Goal: Navigation & Orientation: Find specific page/section

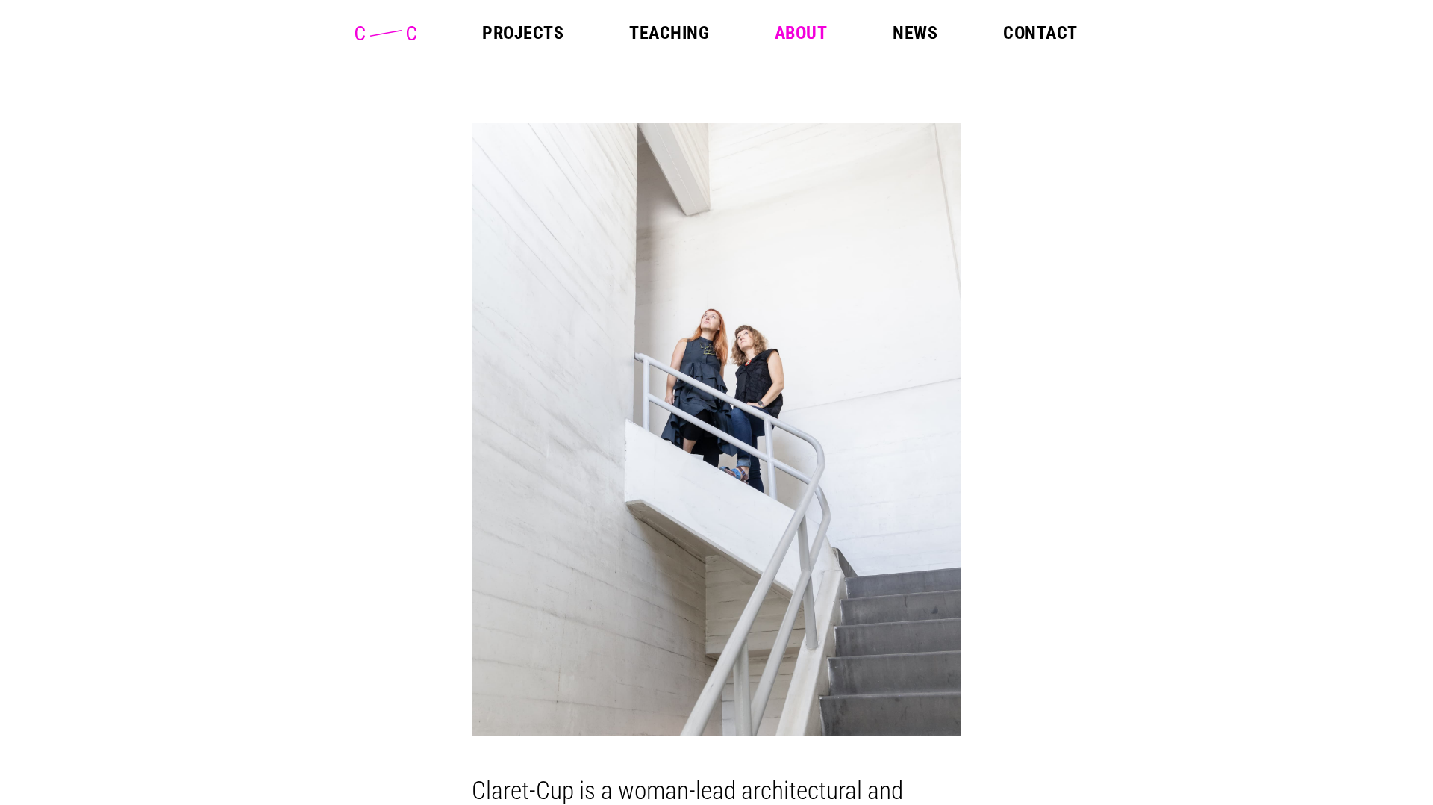
click at [537, 32] on link "Projects" at bounding box center [522, 33] width 81 height 18
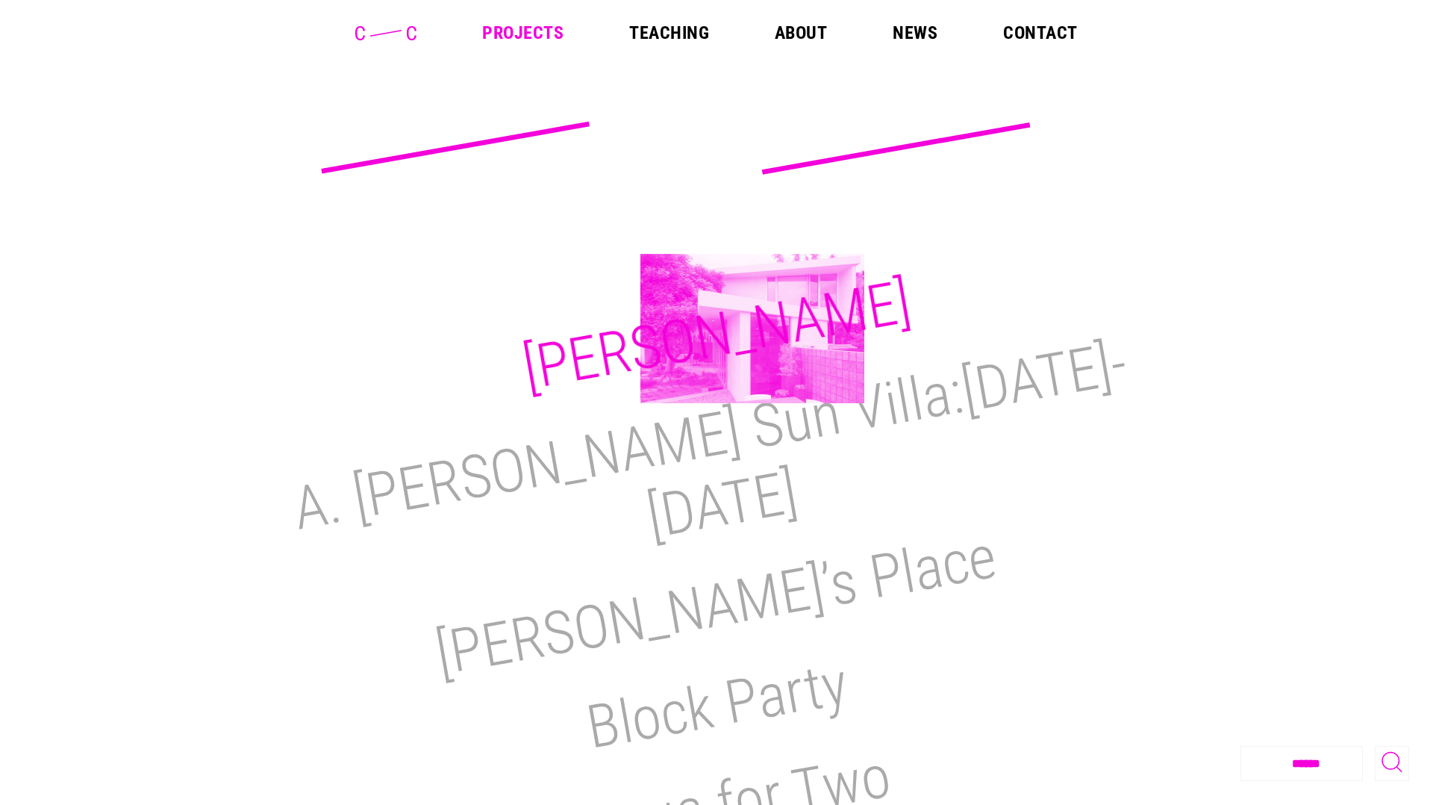
click at [752, 328] on h2 "[PERSON_NAME]" at bounding box center [716, 334] width 398 height 137
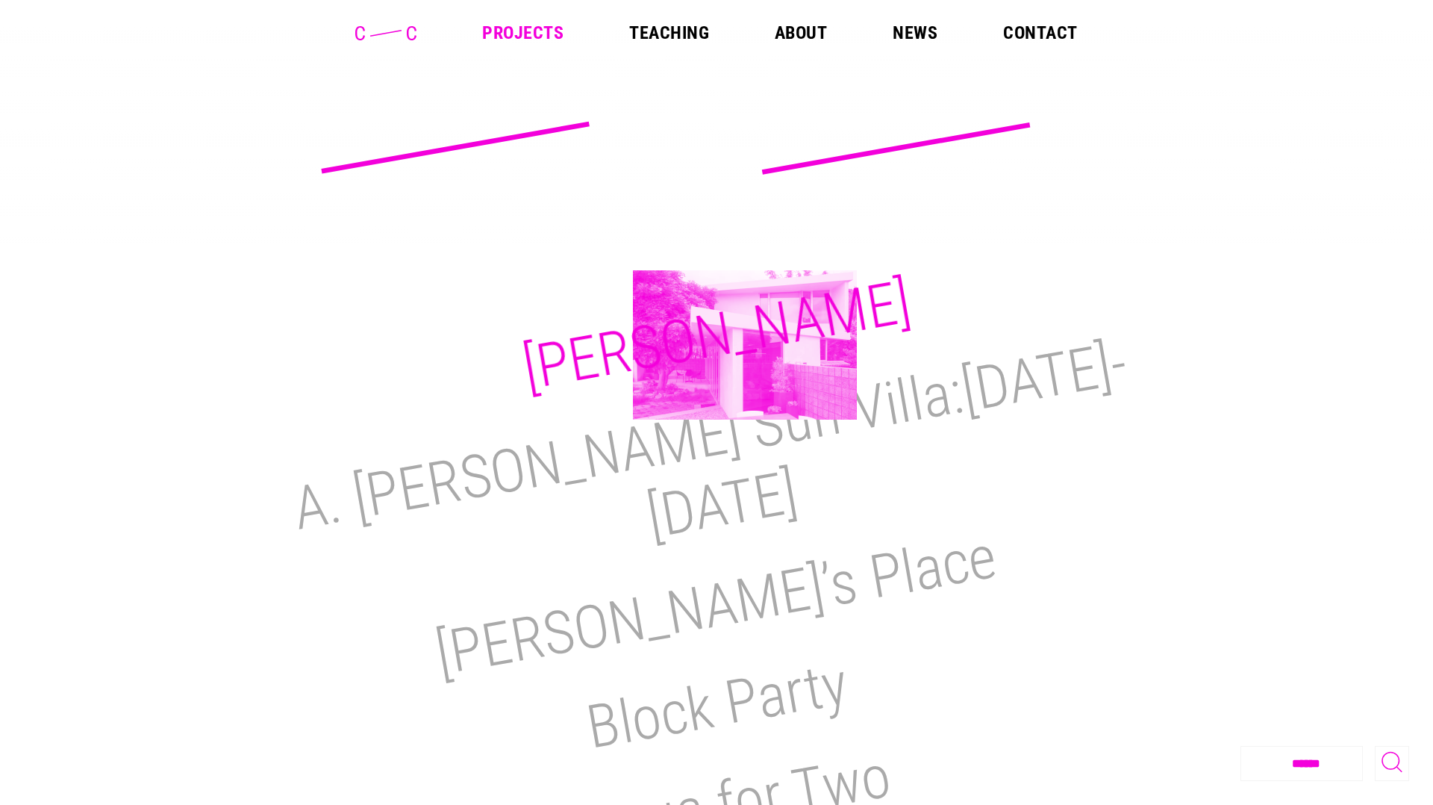
click at [746, 345] on h2 "[PERSON_NAME]" at bounding box center [716, 334] width 398 height 137
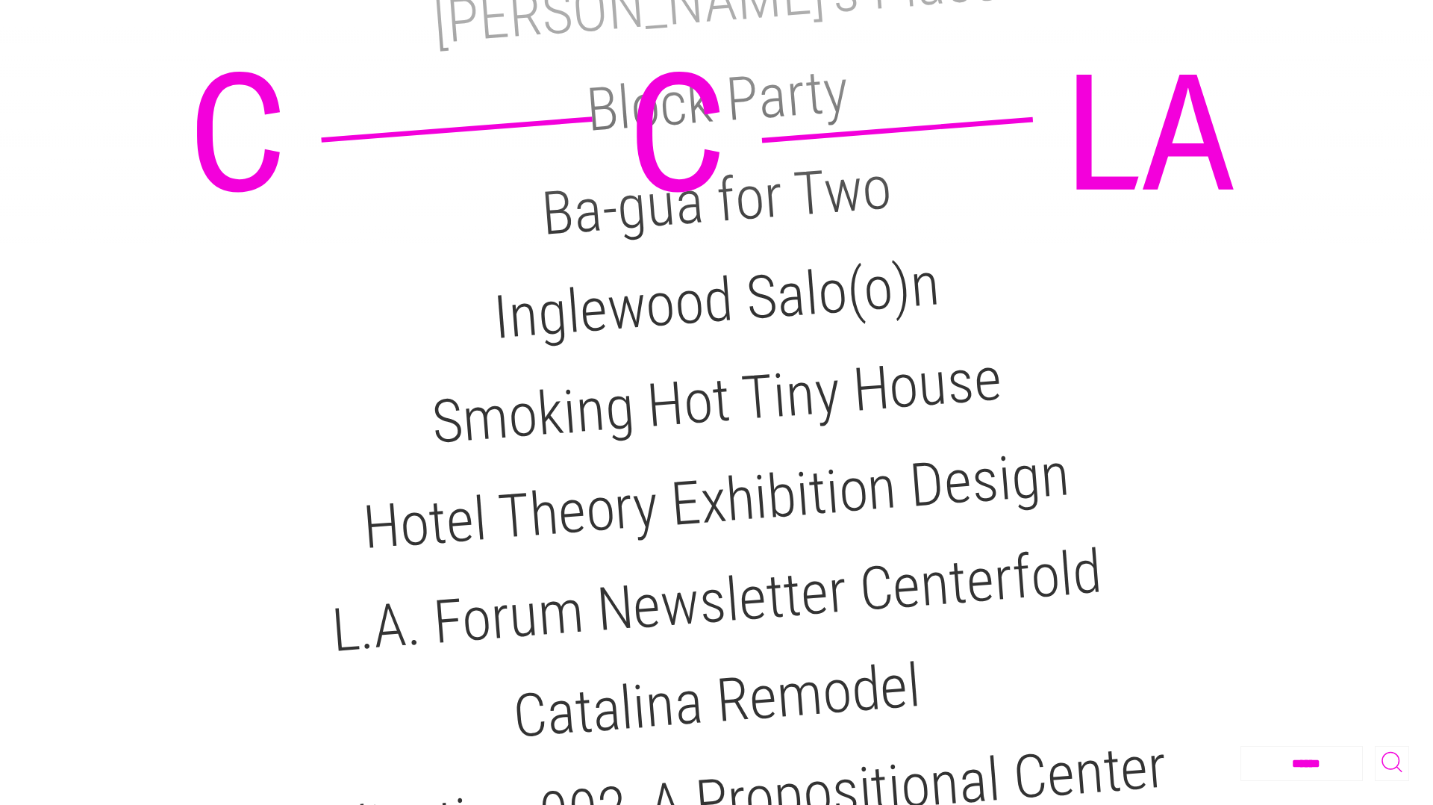
scroll to position [604, 0]
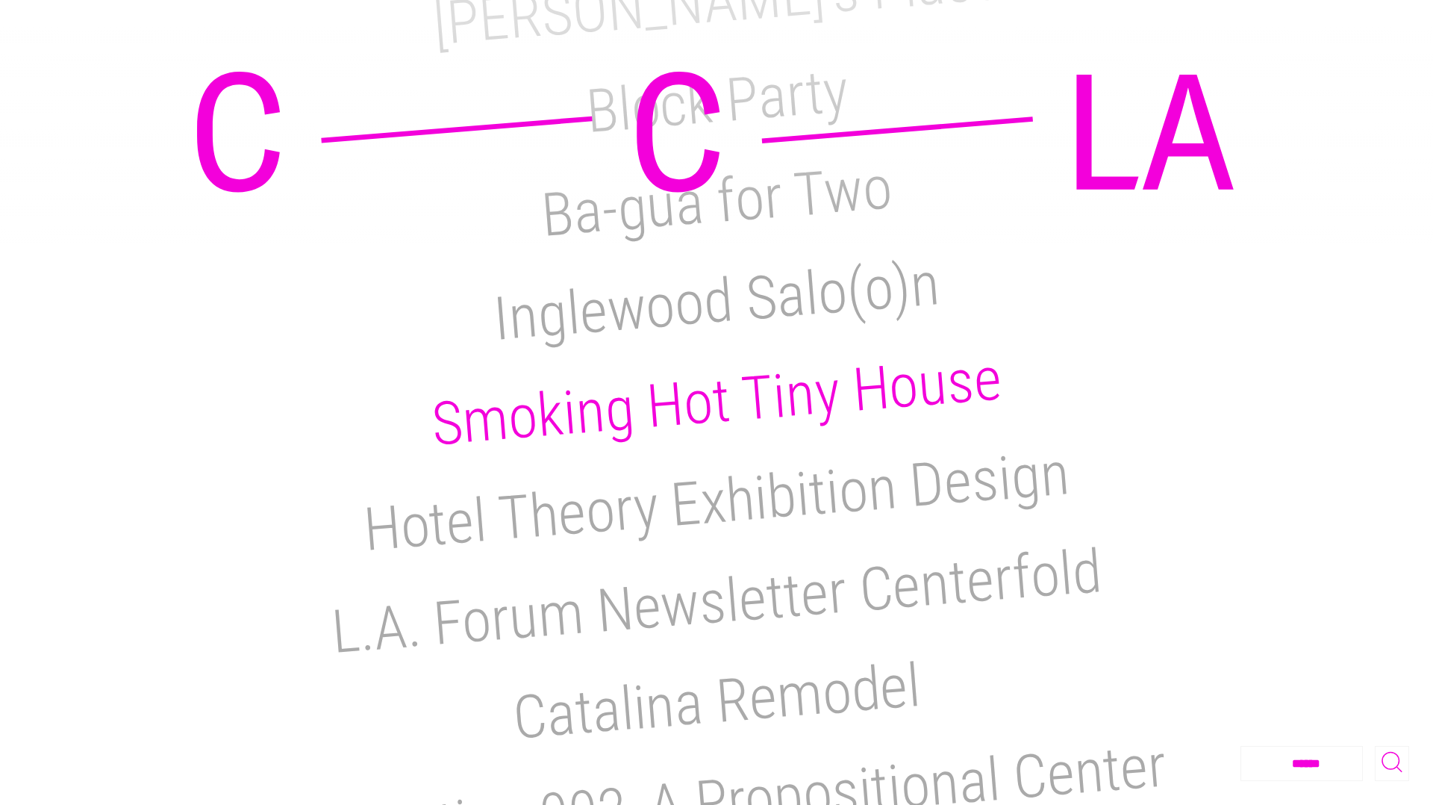
click at [746, 345] on h2 "Smoking Hot Tiny House" at bounding box center [716, 401] width 575 height 116
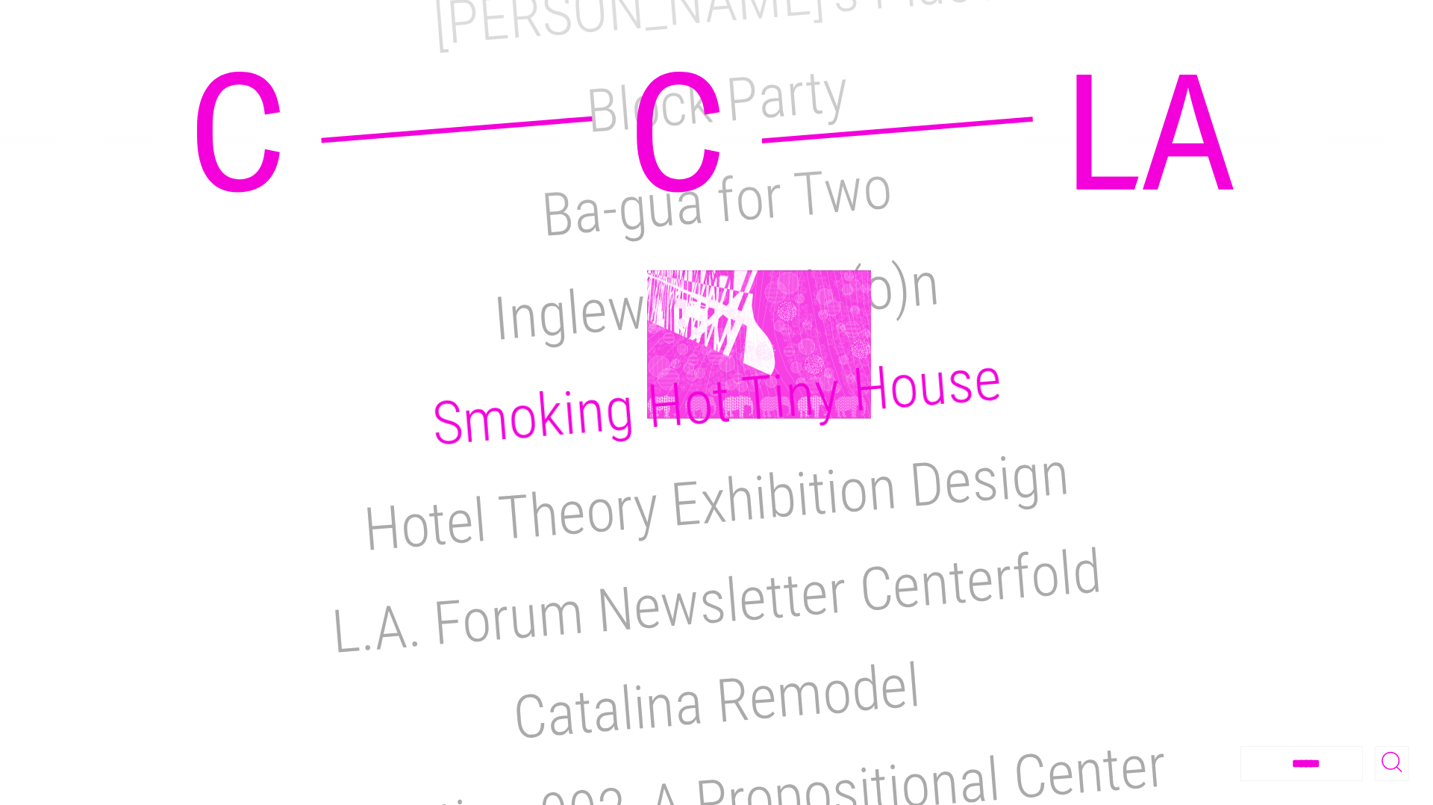
click at [759, 344] on h2 "Smoking Hot Tiny House" at bounding box center [716, 401] width 575 height 116
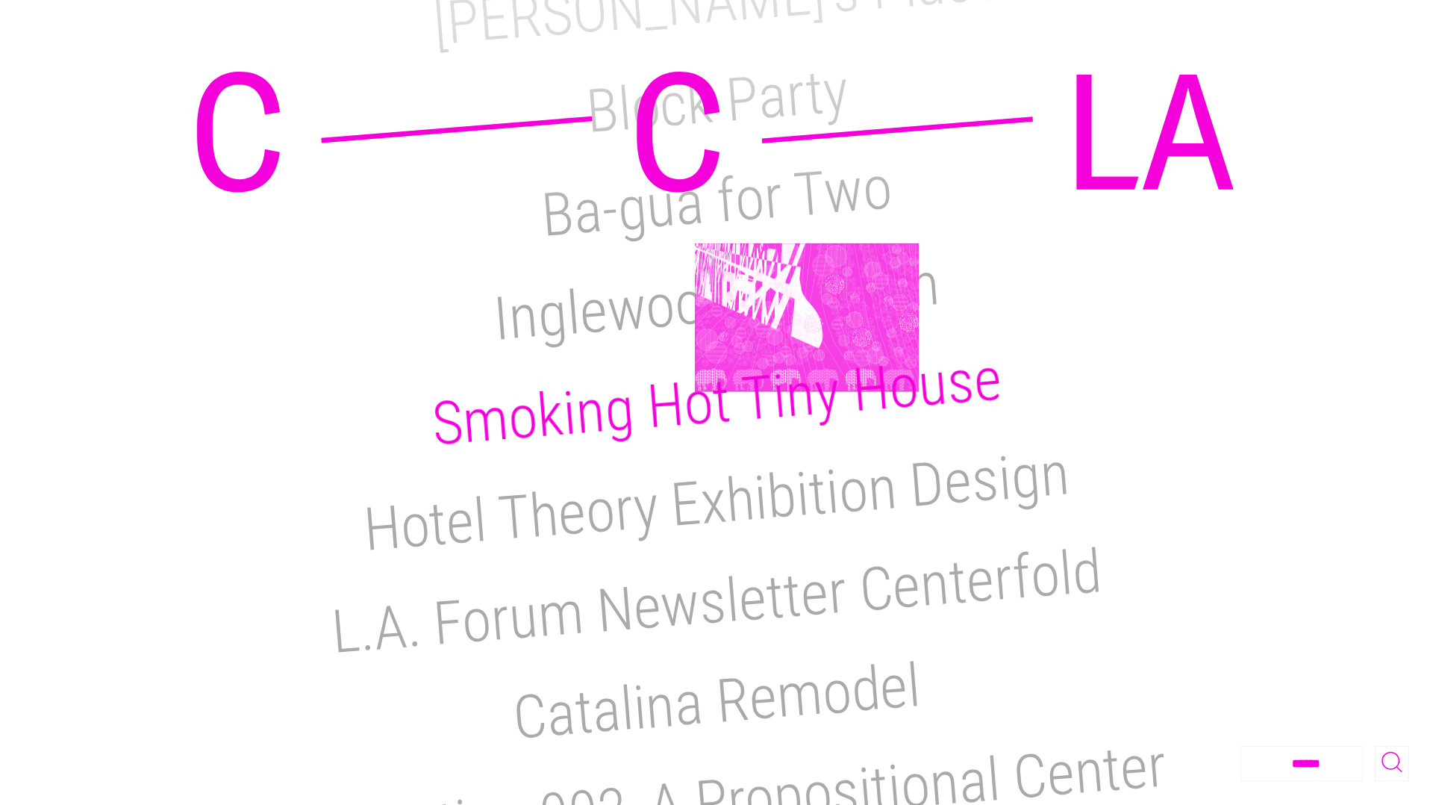
click at [807, 343] on h2 "Smoking Hot Tiny House" at bounding box center [716, 401] width 575 height 116
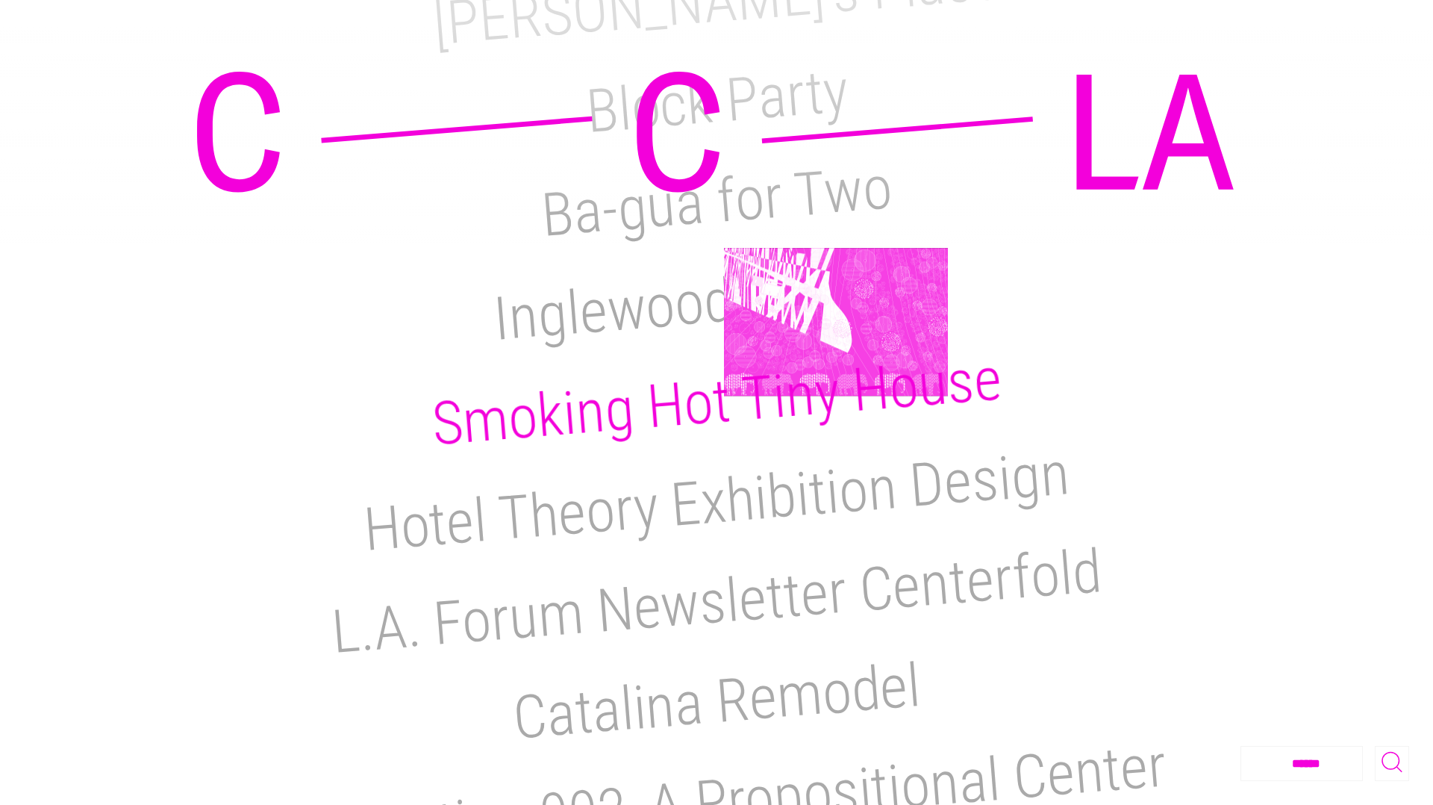
click at [836, 343] on h2 "Smoking Hot Tiny House" at bounding box center [716, 401] width 575 height 116
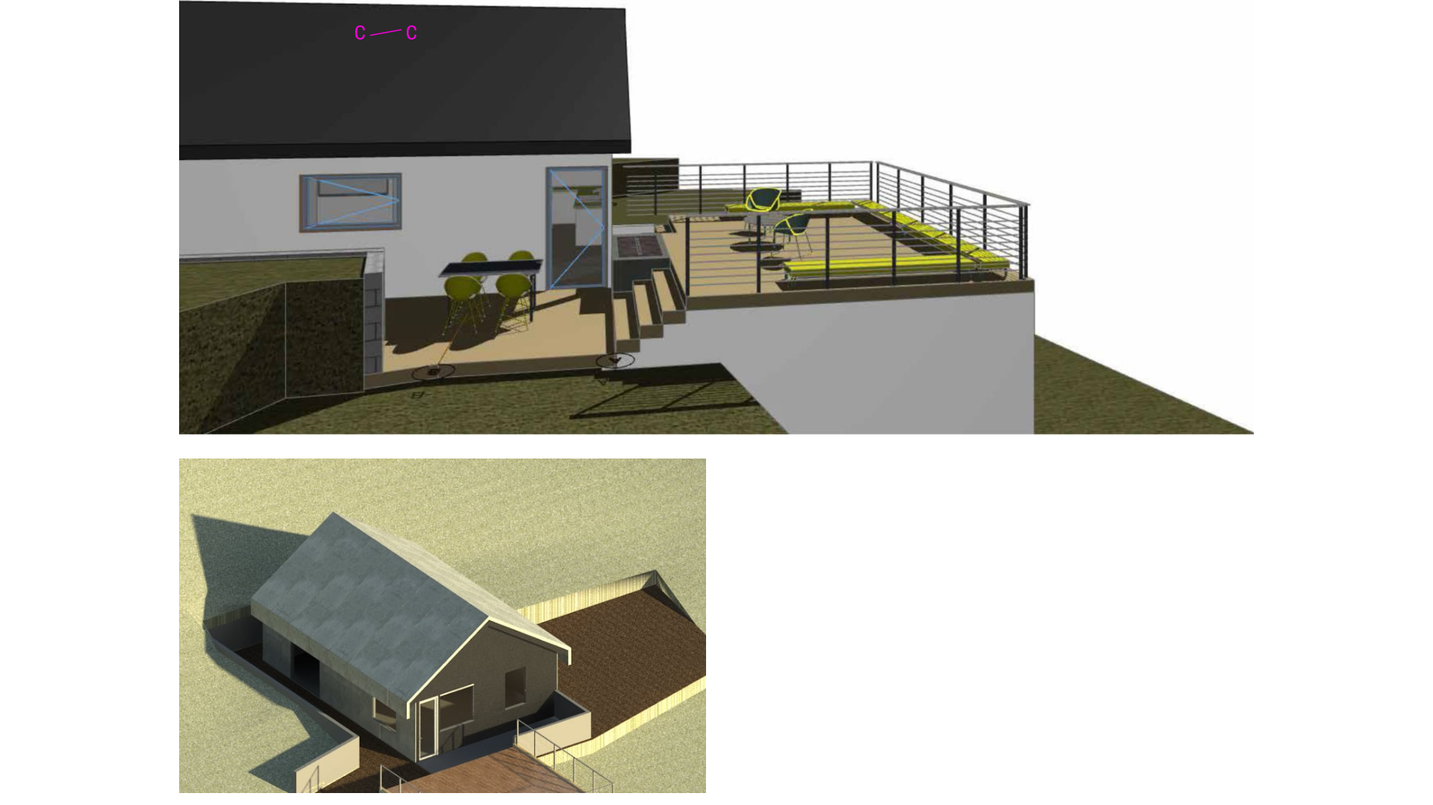
scroll to position [1056, 0]
